Goal: Information Seeking & Learning: Find specific fact

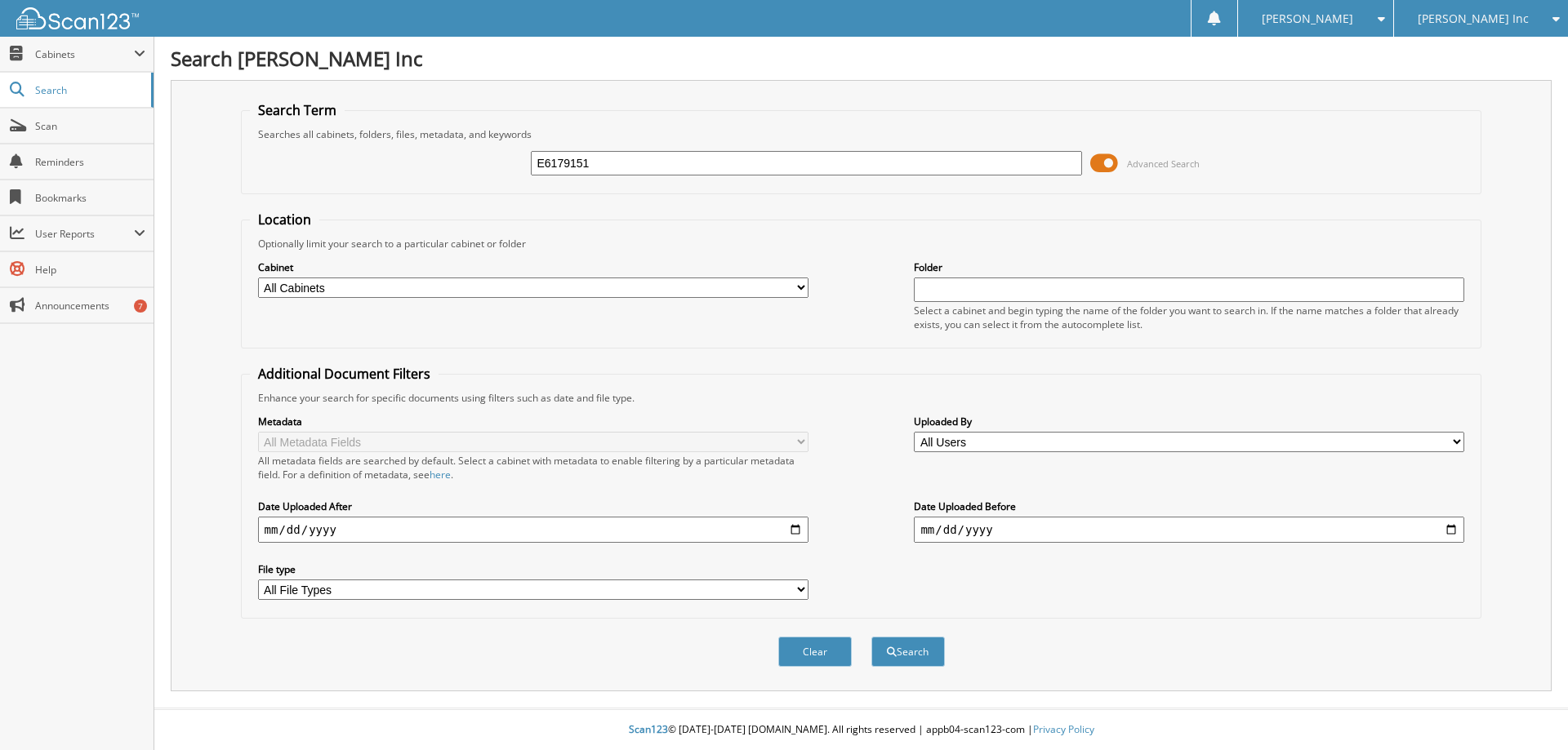
type input "E6179151"
click at [871, 636] on button "Search" at bounding box center [907, 651] width 73 height 30
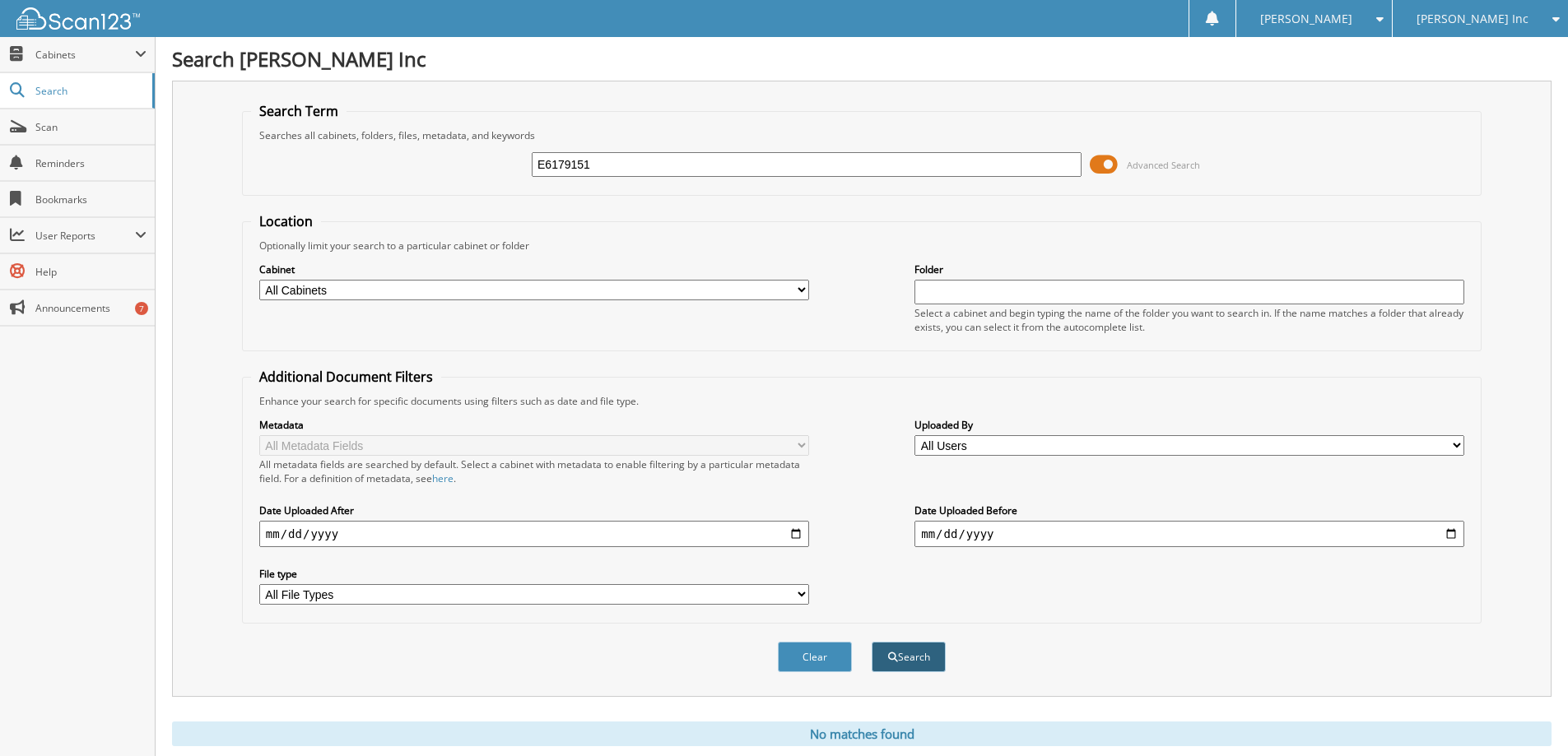
click at [906, 663] on button "Search" at bounding box center [908, 656] width 74 height 30
type input "1"
click at [58, 56] on span "Cabinets" at bounding box center [85, 55] width 100 height 14
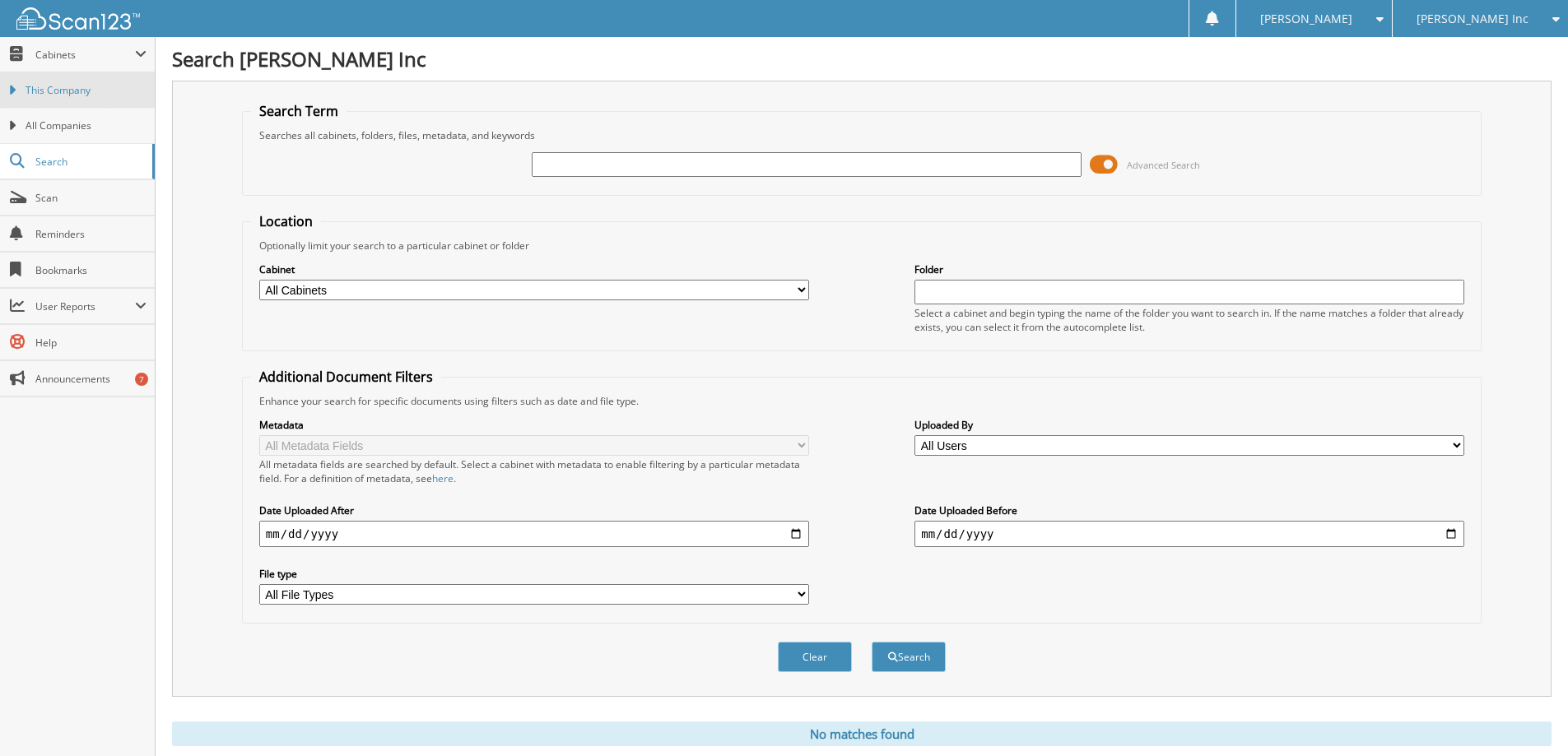
click at [58, 90] on span "This Company" at bounding box center [85, 90] width 121 height 15
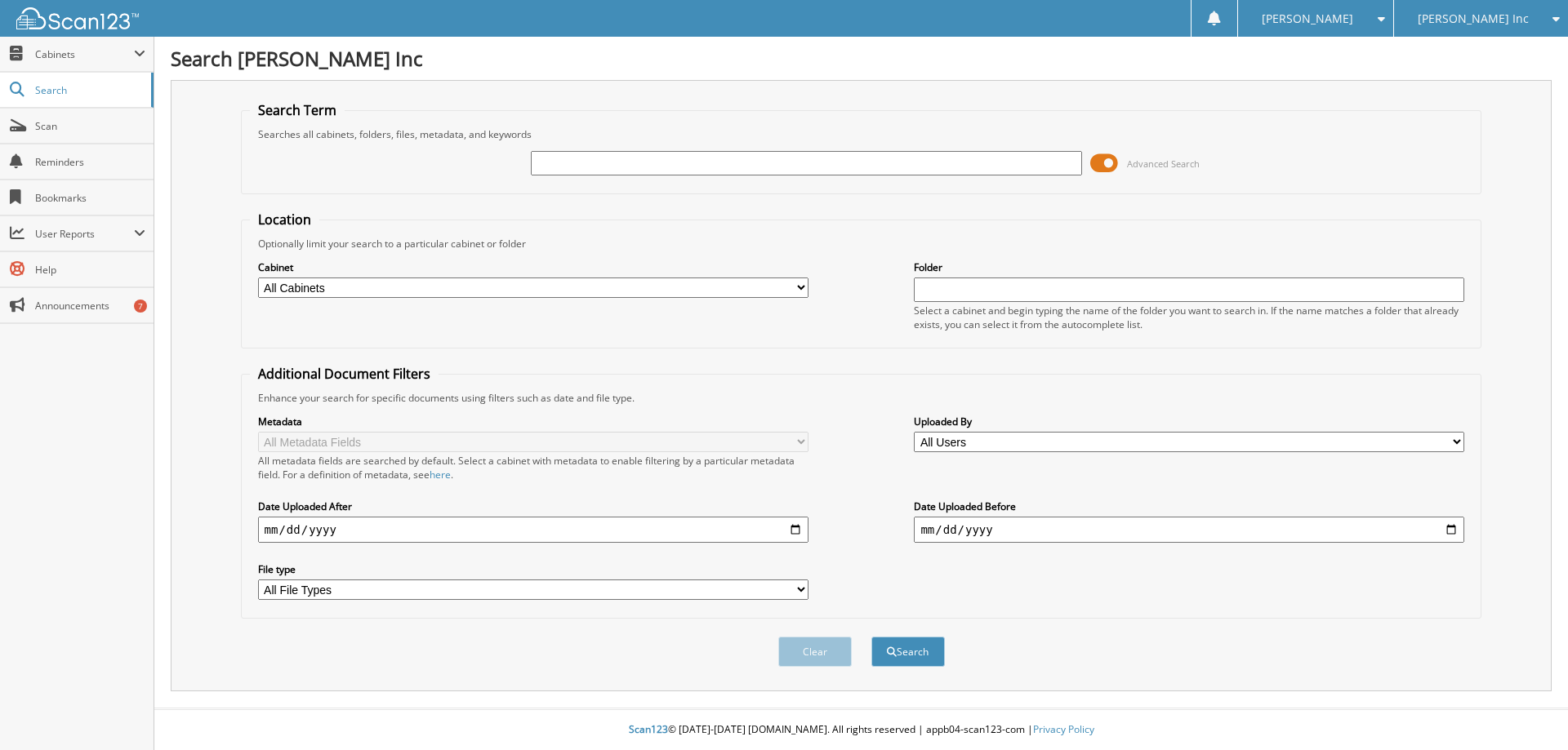
click at [586, 158] on input "text" at bounding box center [806, 163] width 551 height 24
type input "[US_VEHICLE_IDENTIFICATION_NUMBER]"
click at [909, 651] on button "Search" at bounding box center [907, 651] width 73 height 30
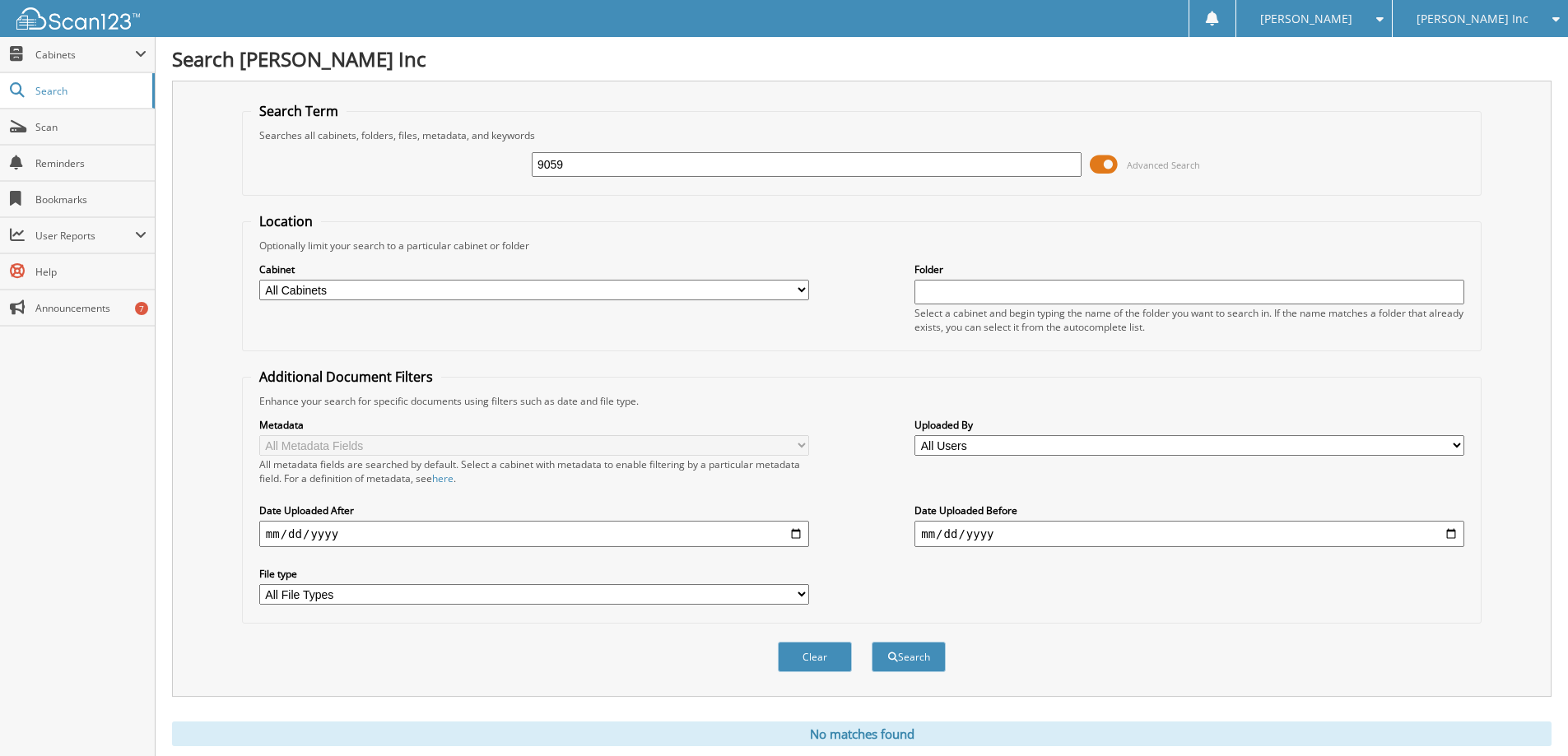
type input "9059"
click at [872, 641] on button "Search" at bounding box center [908, 656] width 74 height 30
type input "9"
type input "RECHEMMER"
click at [872, 641] on button "Search" at bounding box center [908, 656] width 74 height 30
